Goal: Navigation & Orientation: Find specific page/section

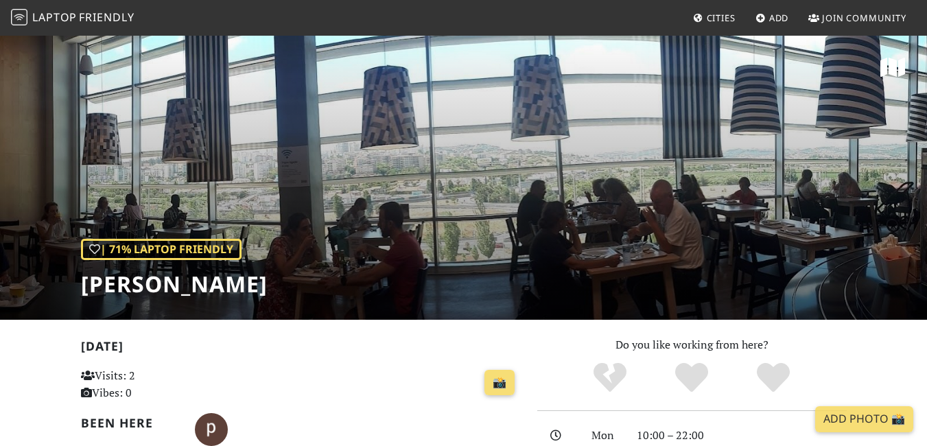
click at [821, 21] on link "Join Community" at bounding box center [857, 17] width 109 height 25
click at [724, 19] on span "Cities" at bounding box center [721, 18] width 29 height 12
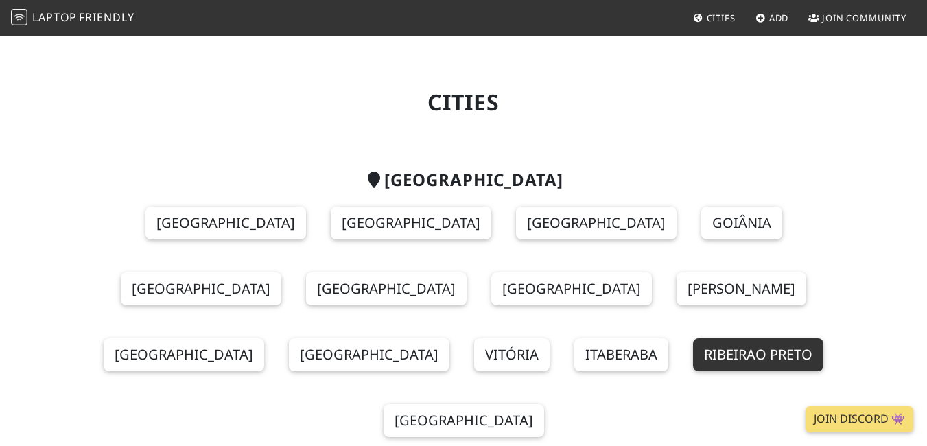
click at [693, 358] on link "Ribeirao Preto" at bounding box center [758, 354] width 130 height 33
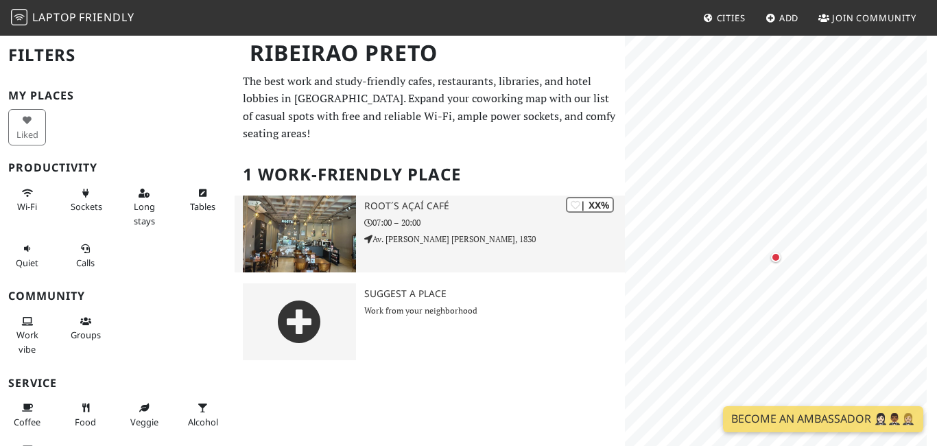
click at [389, 199] on div "| XX% Root´s Açaí Café 07:00 – 20:00 Av. Wladimir Meirelles Ferreira, 1830" at bounding box center [494, 234] width 260 height 77
